Goal: Navigation & Orientation: Understand site structure

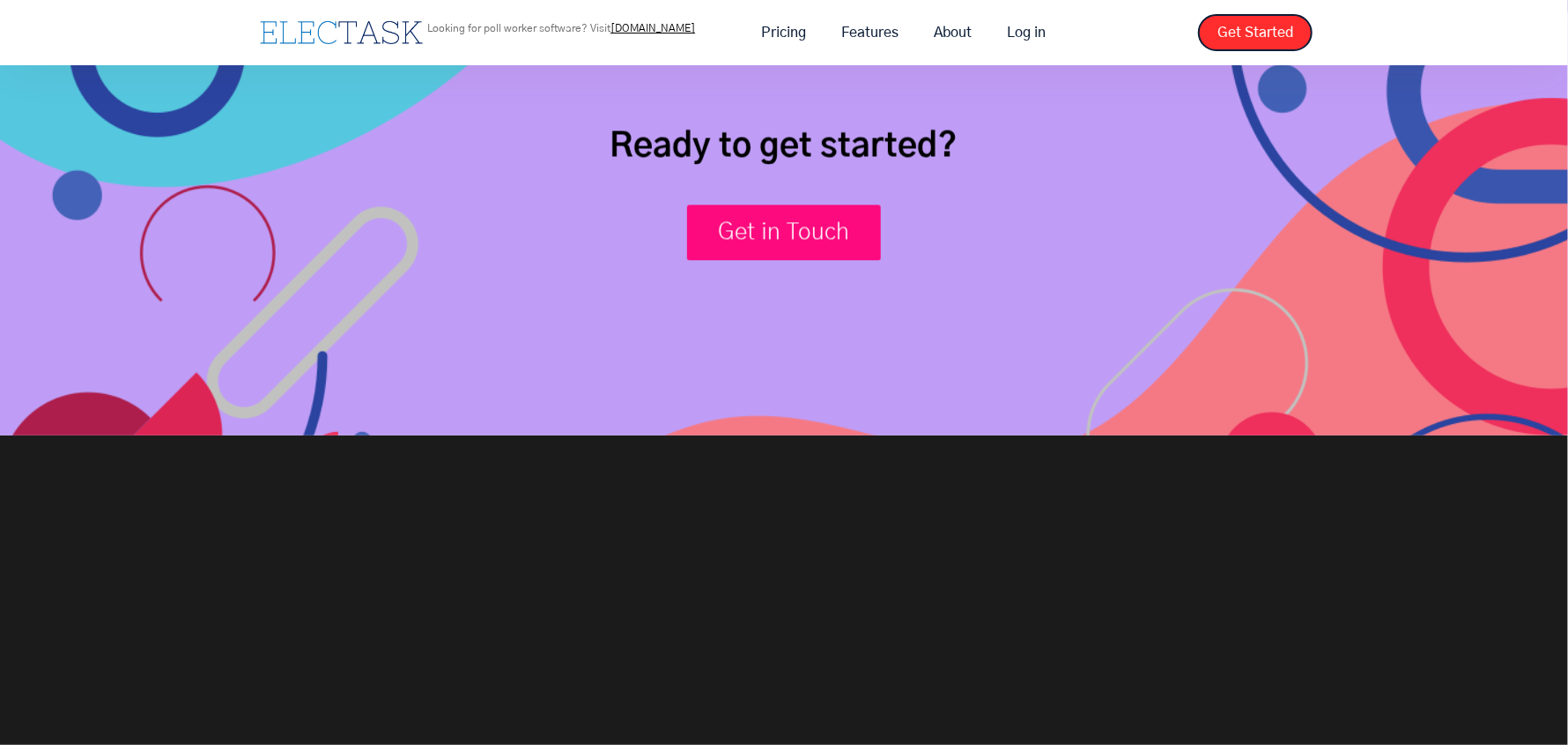
scroll to position [6591, 0]
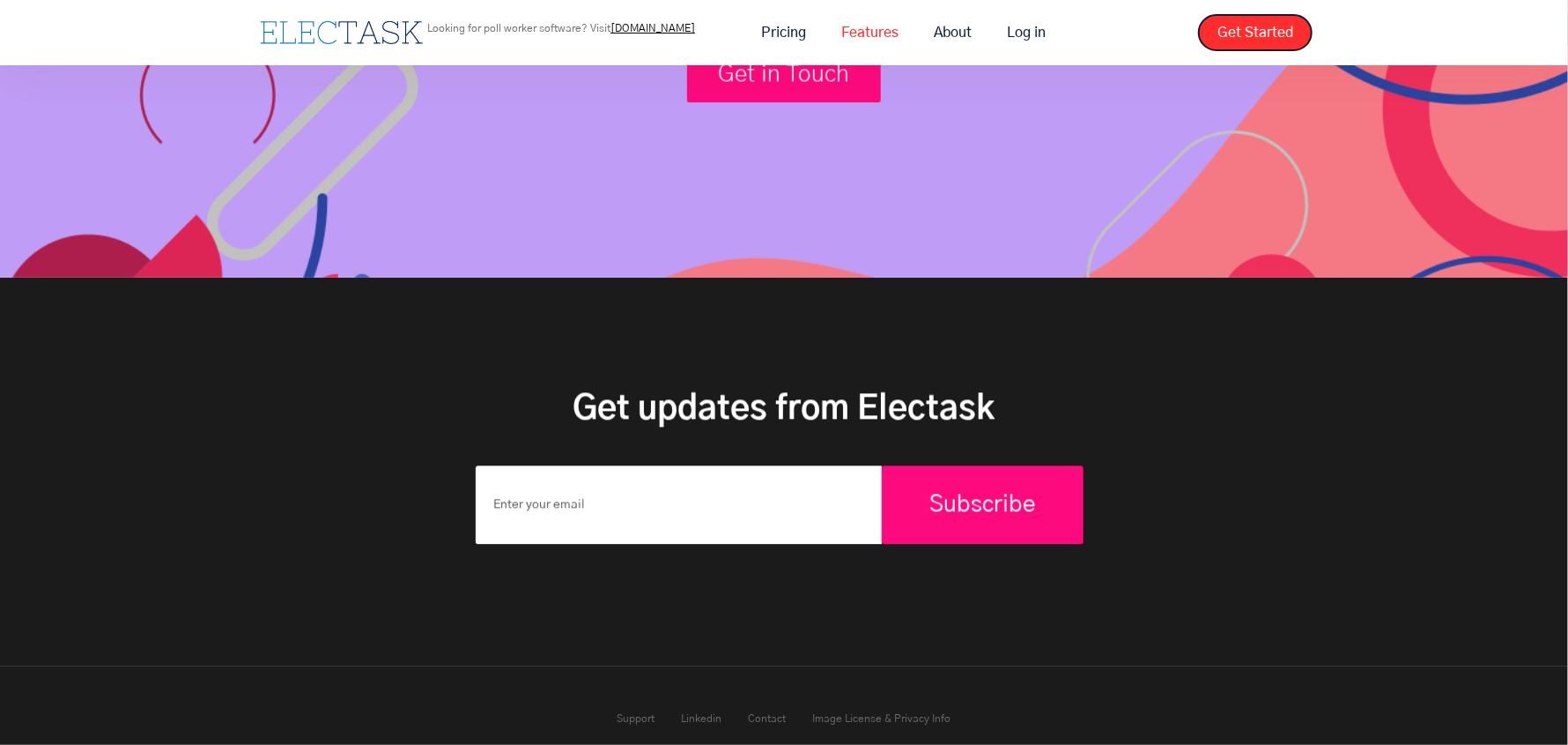
click at [885, 33] on link "Features" at bounding box center [870, 32] width 92 height 37
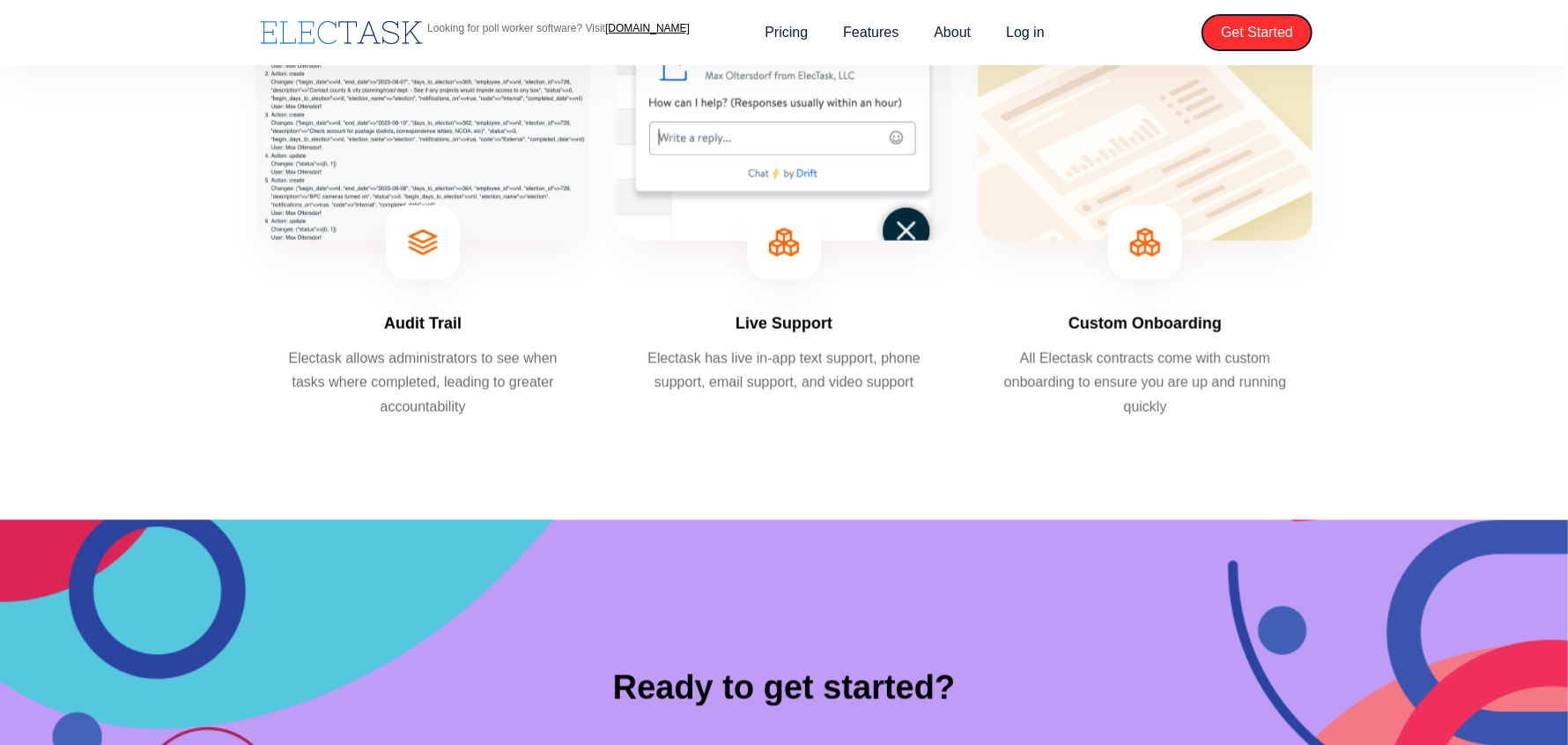
scroll to position [1304, 0]
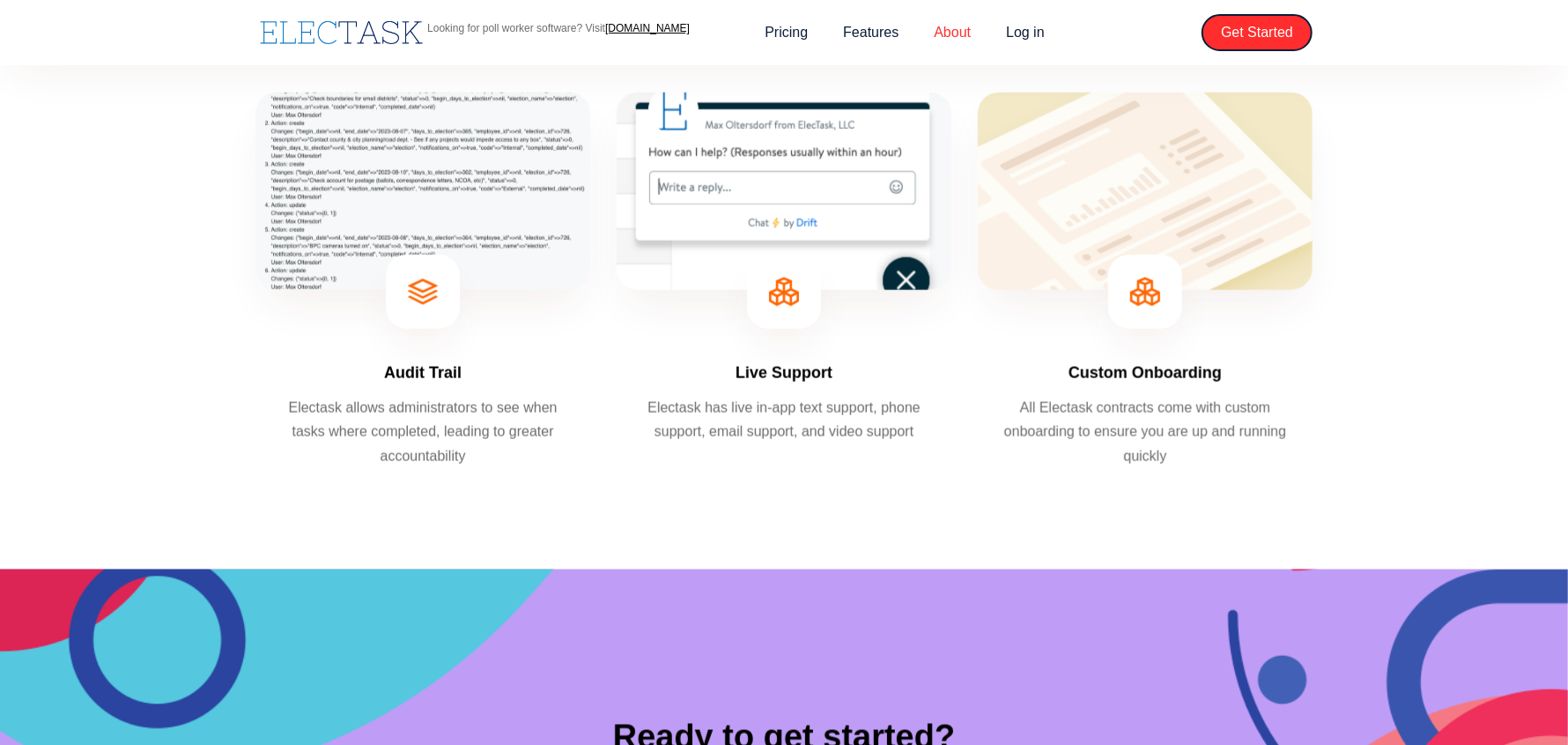
click at [954, 35] on link "About" at bounding box center [952, 32] width 73 height 37
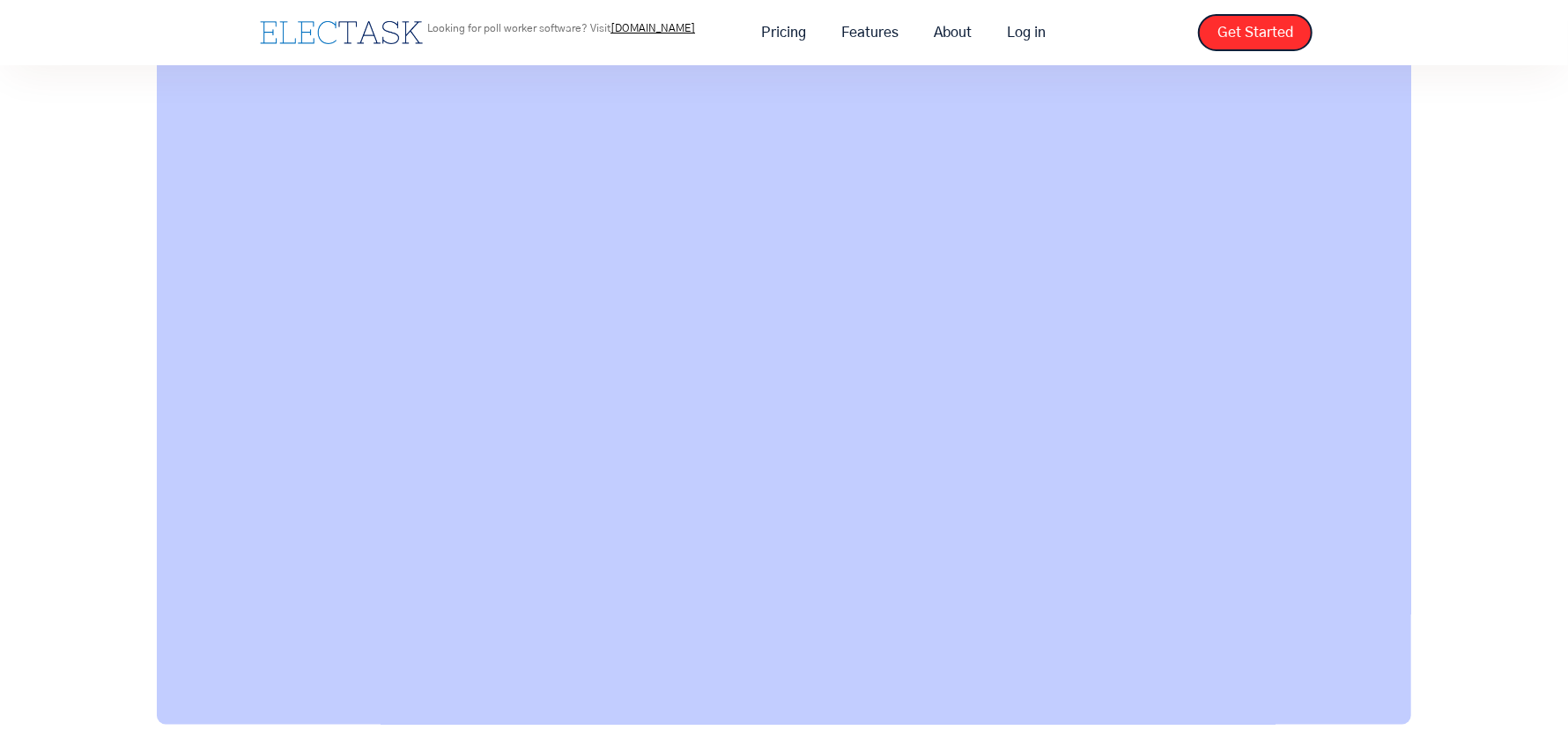
scroll to position [1233, 0]
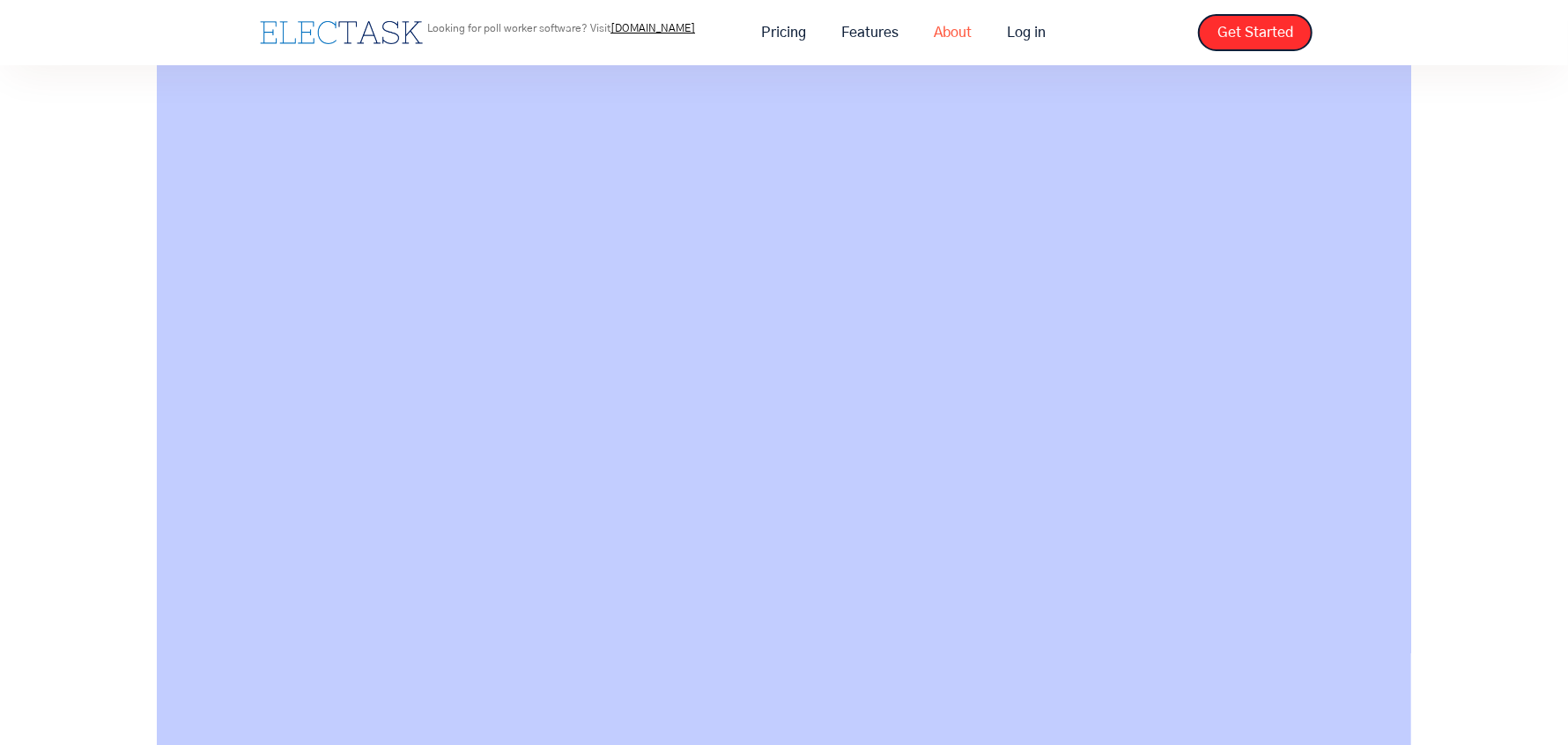
click at [944, 32] on link "About" at bounding box center [954, 32] width 74 height 37
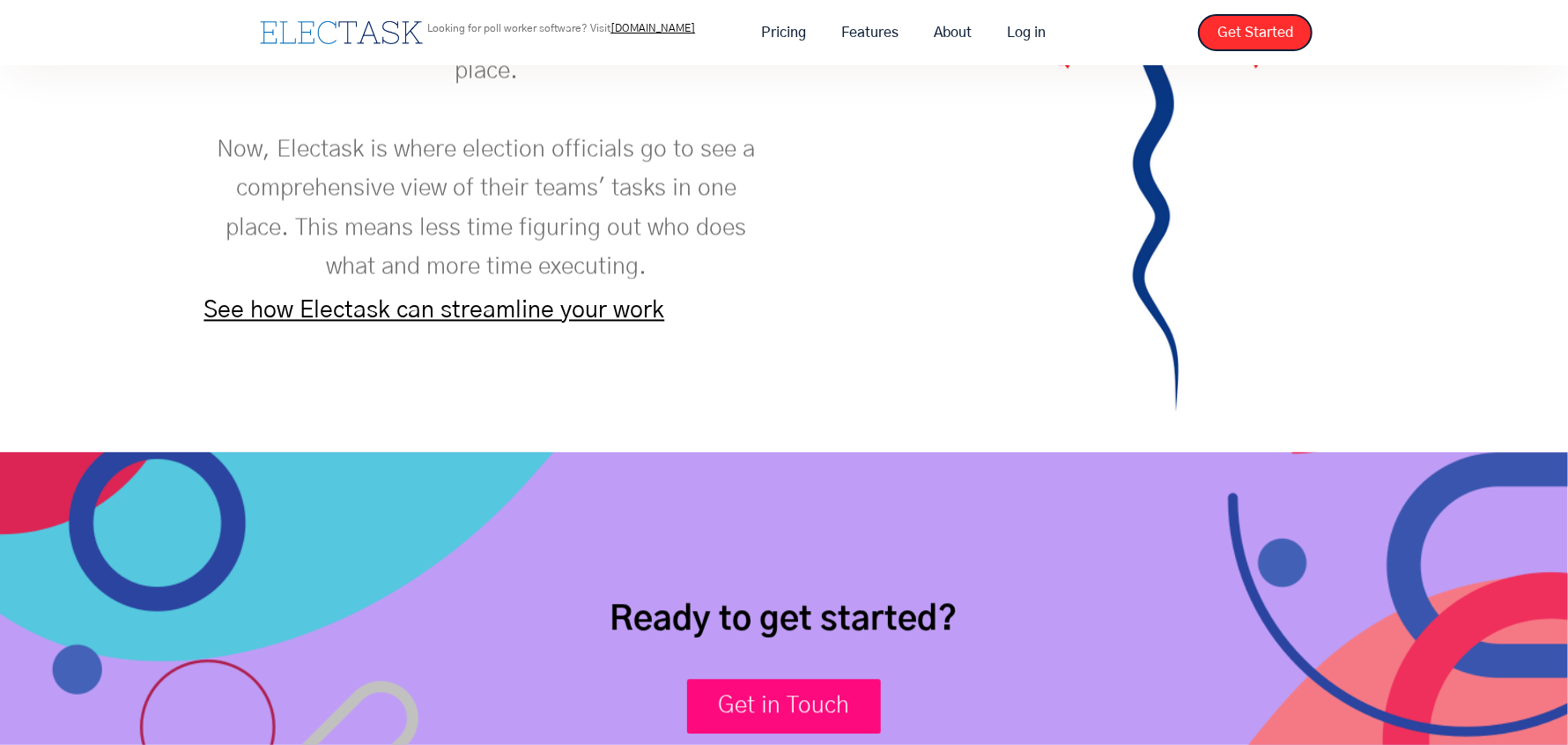
scroll to position [2315, 0]
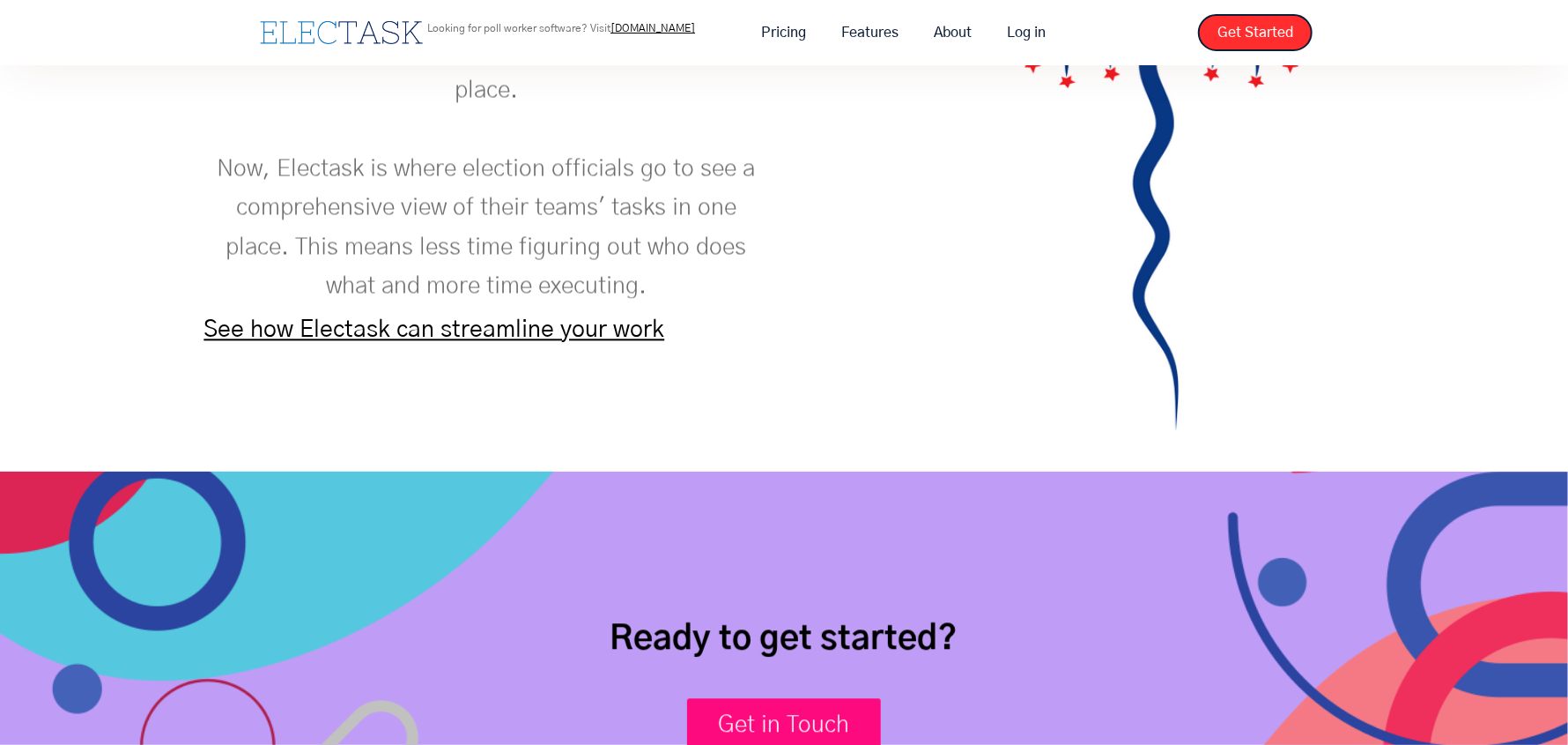
click at [514, 334] on link "See how Electask can streamline your work" at bounding box center [434, 329] width 460 height 23
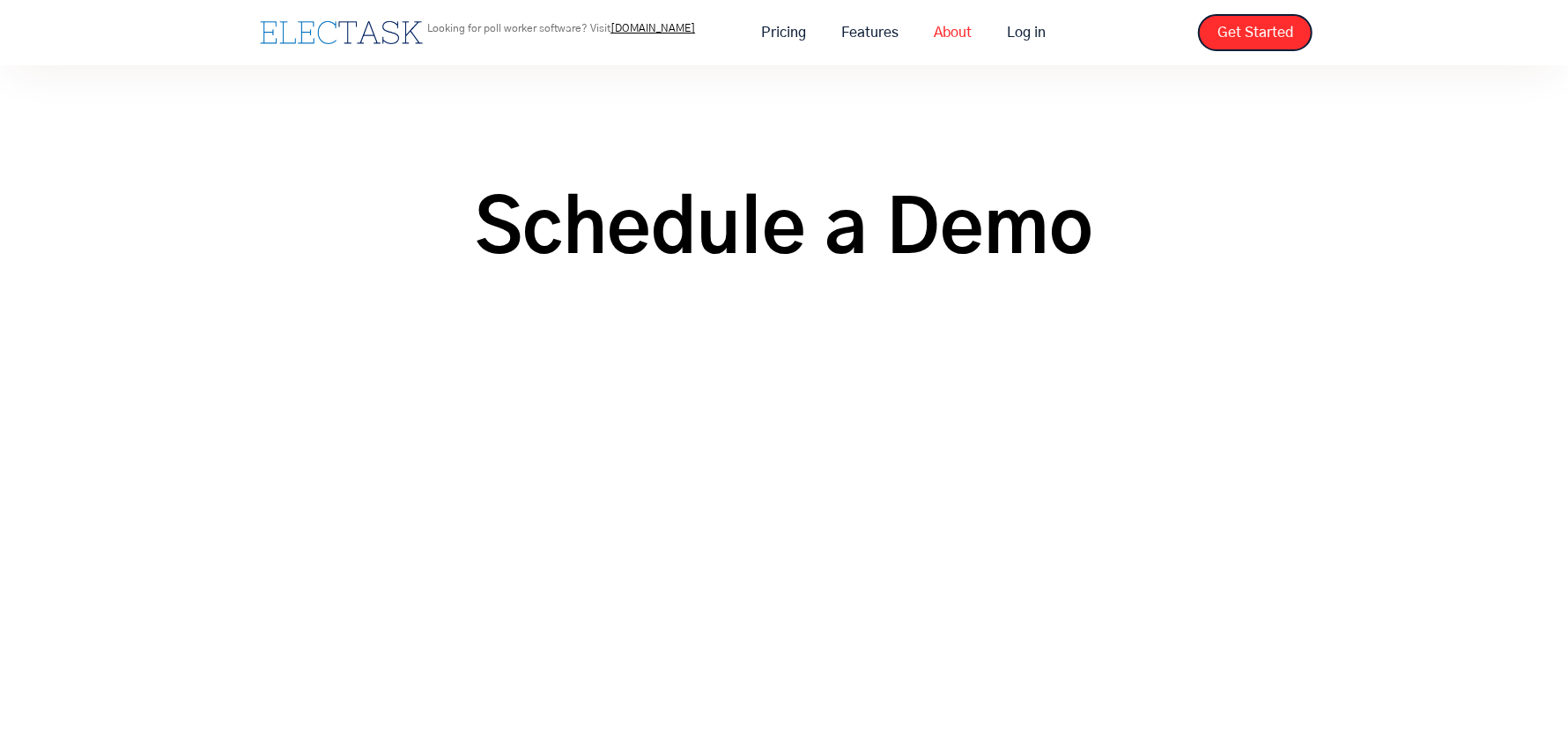
click at [949, 27] on link "About" at bounding box center [954, 32] width 74 height 37
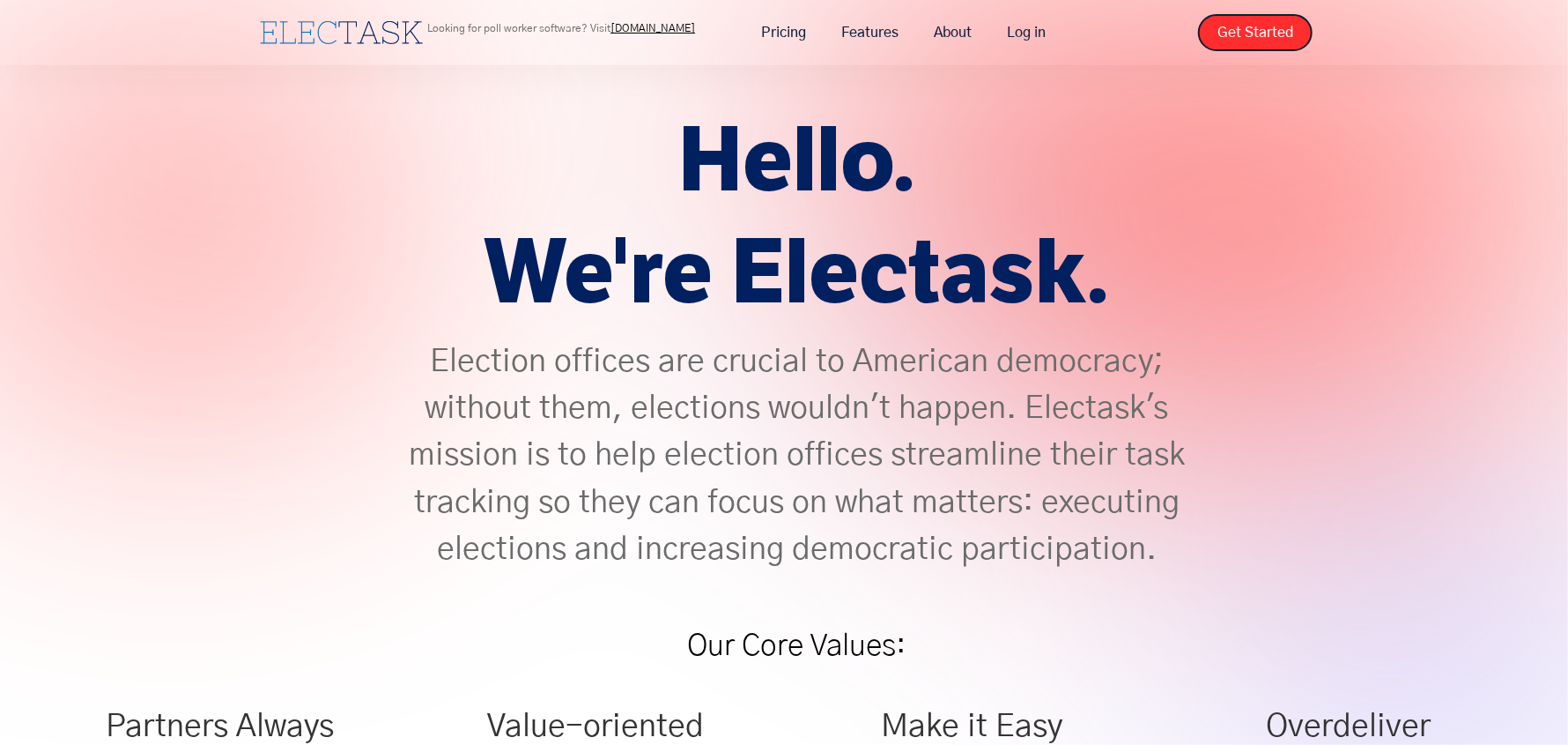
click at [646, 26] on link "[DOMAIN_NAME]" at bounding box center [652, 28] width 85 height 11
